Goal: Information Seeking & Learning: Learn about a topic

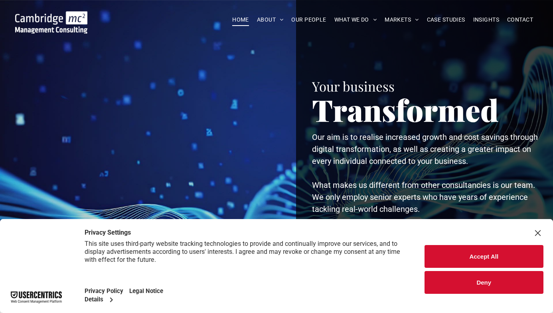
click at [487, 279] on button "Deny" at bounding box center [484, 282] width 119 height 23
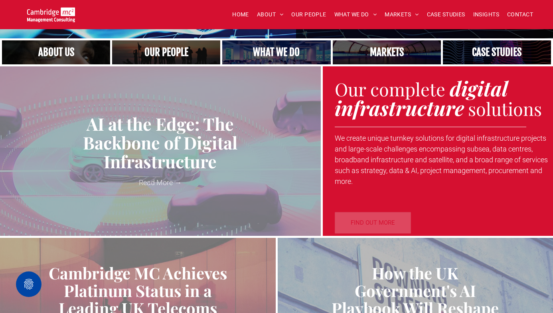
scroll to position [270, 0]
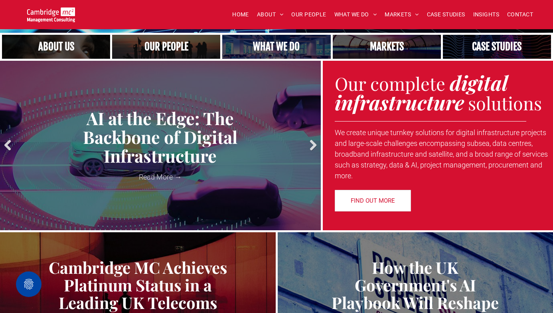
click at [313, 144] on link "Next" at bounding box center [311, 145] width 12 height 12
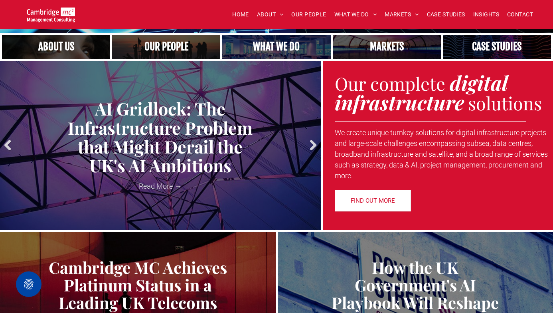
click at [313, 144] on link "Next" at bounding box center [311, 145] width 12 height 12
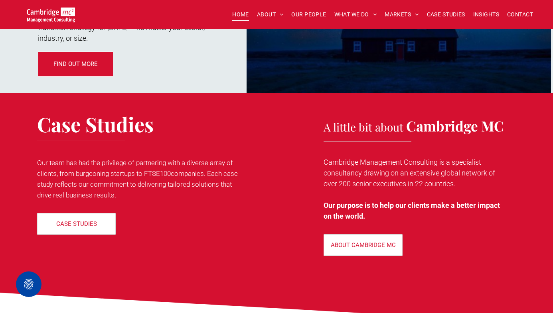
scroll to position [1181, 0]
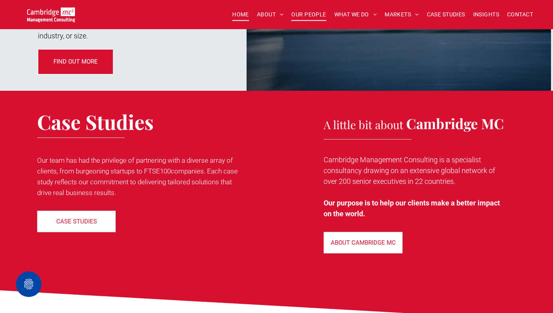
click at [298, 17] on span "OUR PEOPLE" at bounding box center [308, 14] width 35 height 12
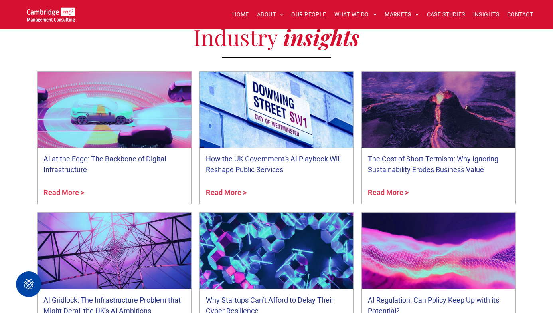
scroll to position [2907, 0]
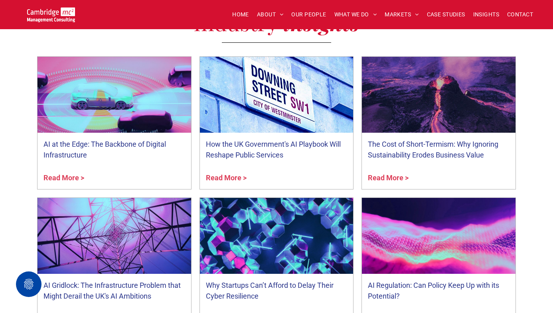
click at [233, 176] on link "Read More >" at bounding box center [277, 177] width 142 height 11
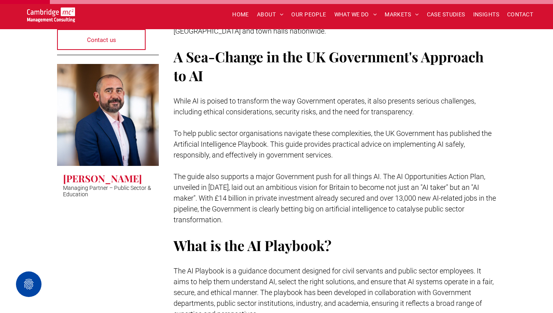
scroll to position [346, 0]
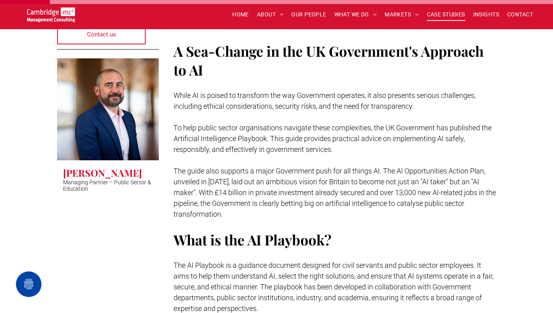
click at [440, 16] on span "CASE STUDIES" at bounding box center [446, 14] width 38 height 12
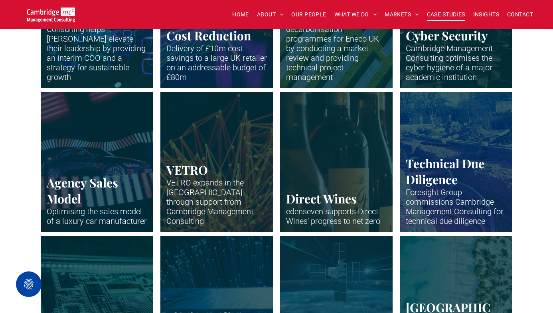
scroll to position [903, 0]
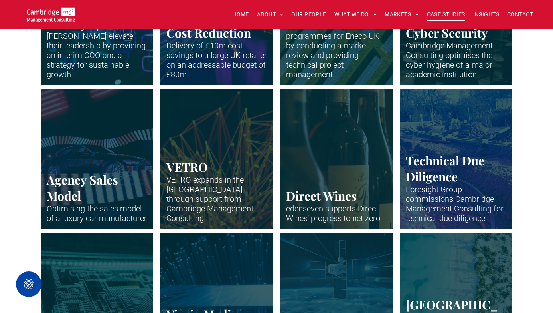
click at [474, 62] on link "Neon abstract" at bounding box center [456, 15] width 119 height 148
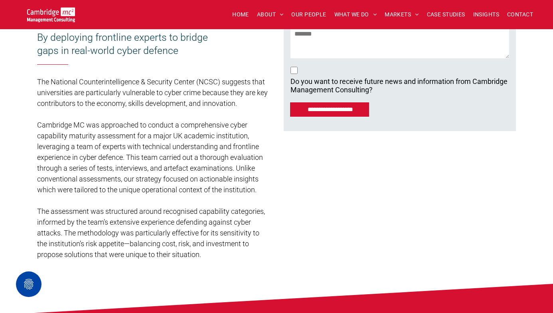
scroll to position [300, 0]
